Goal: Task Accomplishment & Management: Use online tool/utility

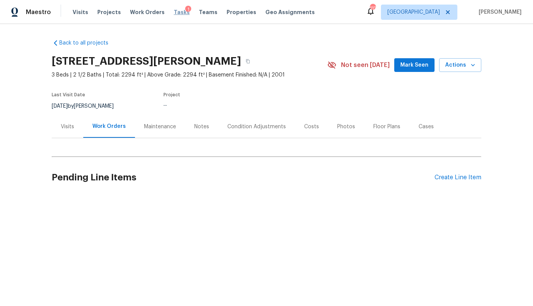
click at [174, 13] on span "Tasks" at bounding box center [182, 12] width 16 height 5
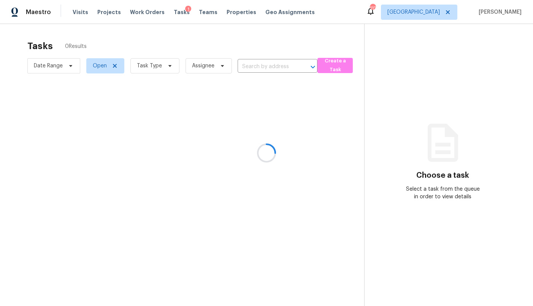
click at [441, 13] on div at bounding box center [266, 153] width 533 height 306
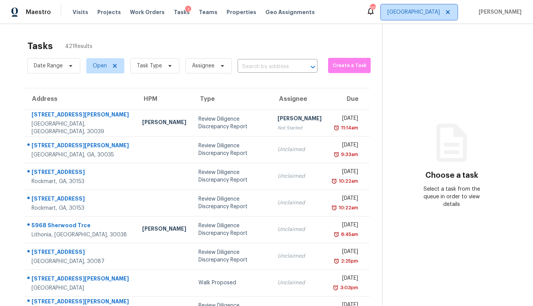
click at [440, 13] on span "[GEOGRAPHIC_DATA]" at bounding box center [414, 12] width 52 height 8
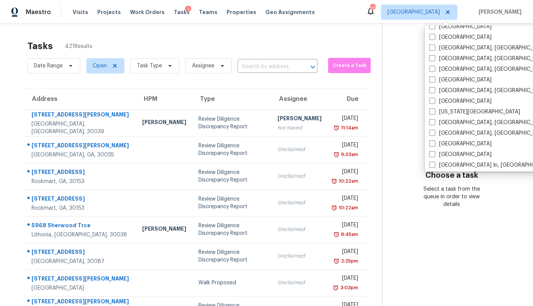
scroll to position [214, 0]
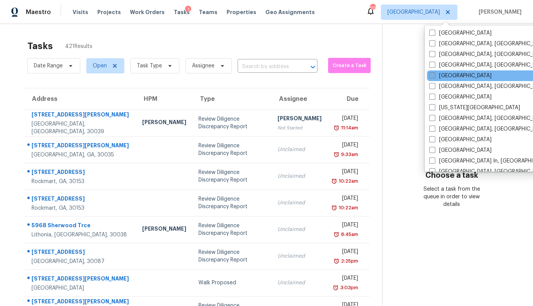
click at [449, 76] on label "[GEOGRAPHIC_DATA]" at bounding box center [460, 76] width 62 height 8
click at [434, 76] on input "[GEOGRAPHIC_DATA]" at bounding box center [431, 74] width 5 height 5
checkbox input "true"
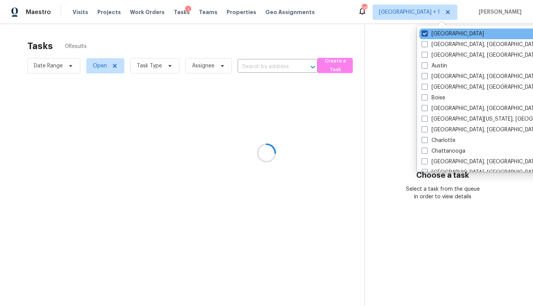
click at [434, 34] on label "[GEOGRAPHIC_DATA]" at bounding box center [453, 34] width 62 height 8
click at [427, 34] on input "[GEOGRAPHIC_DATA]" at bounding box center [424, 32] width 5 height 5
checkbox input "false"
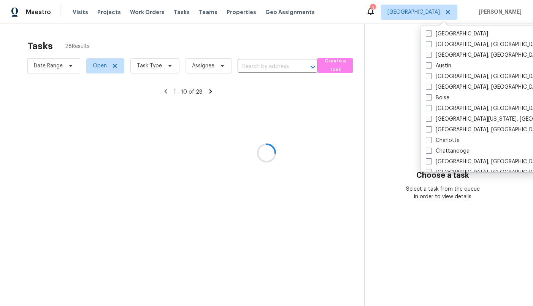
click at [272, 42] on div at bounding box center [266, 153] width 533 height 306
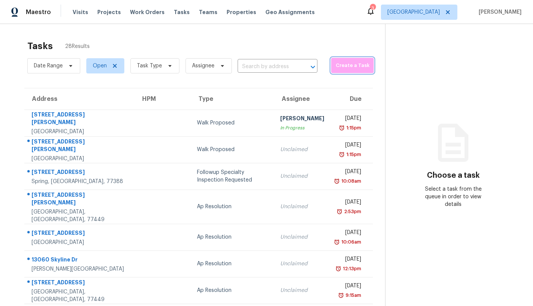
click at [335, 64] on span "Create a Task" at bounding box center [352, 65] width 35 height 9
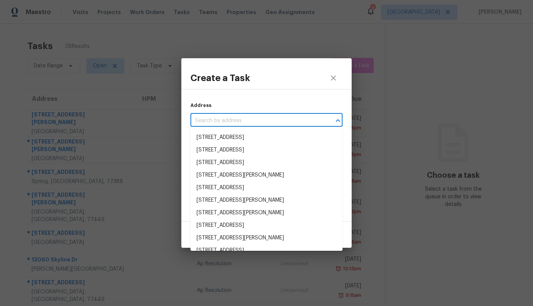
click at [247, 117] on input "text" at bounding box center [256, 121] width 131 height 12
paste input "[STREET_ADDRESS]"
type input "[STREET_ADDRESS]"
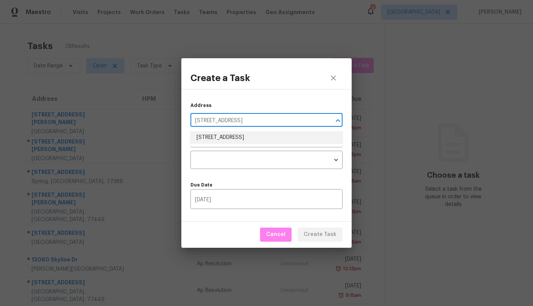
click at [234, 131] on li "[STREET_ADDRESS]" at bounding box center [267, 137] width 152 height 13
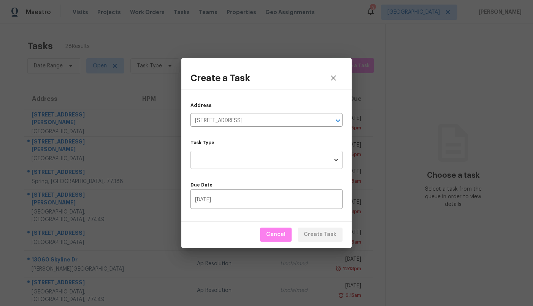
click at [230, 153] on body "Maestro Visits Projects Work Orders Tasks Teams Properties Geo Assignments 3 Ho…" at bounding box center [266, 153] width 533 height 306
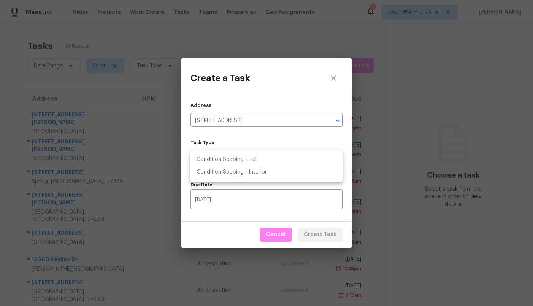
click at [230, 155] on li "Condition Scoping - Full" at bounding box center [267, 159] width 152 height 13
type input "virtual_full_assessment"
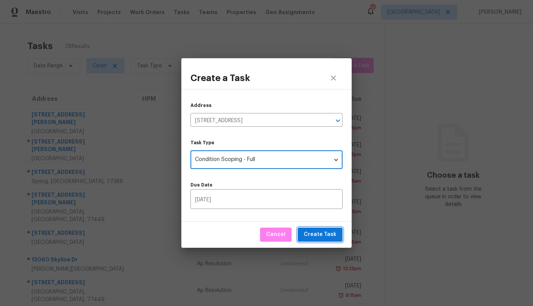
click at [325, 238] on span "Create Task" at bounding box center [320, 235] width 33 height 10
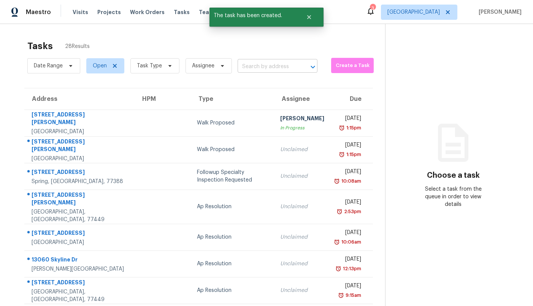
click at [271, 66] on input "text" at bounding box center [267, 67] width 59 height 12
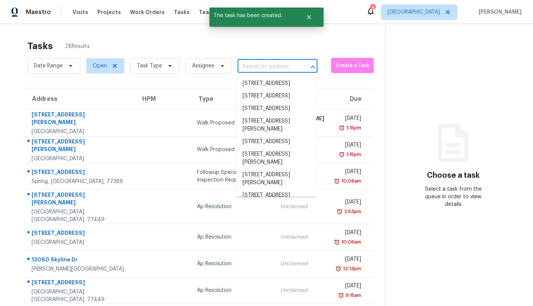
paste input "[STREET_ADDRESS]"
type input "[STREET_ADDRESS]"
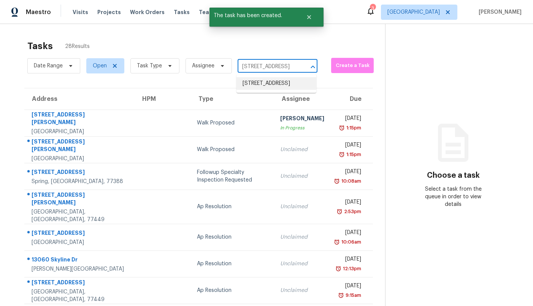
click at [264, 85] on li "[STREET_ADDRESS]" at bounding box center [277, 83] width 80 height 13
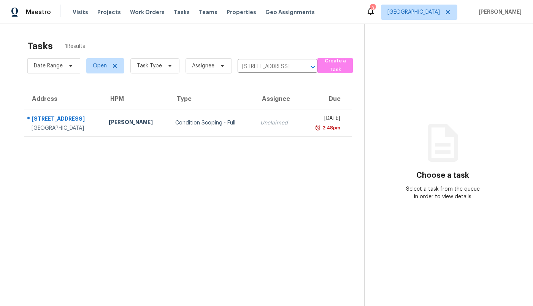
click at [304, 16] on div "Visits Projects Work Orders Tasks Teams Properties Geo Assignments" at bounding box center [198, 12] width 251 height 15
